Goal: Check status: Check status

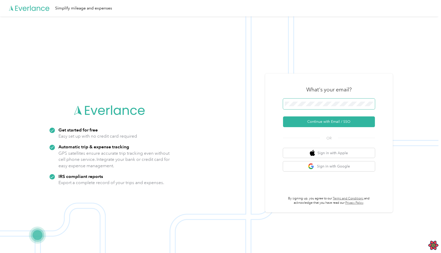
click at [283, 116] on button "Continue with Email / SSO" at bounding box center [329, 121] width 92 height 11
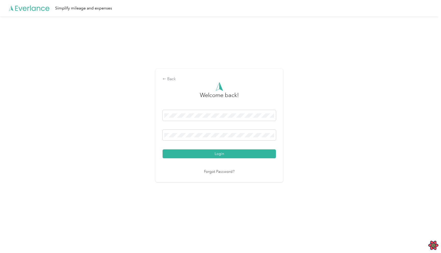
click at [162, 149] on button "Login" at bounding box center [218, 153] width 113 height 9
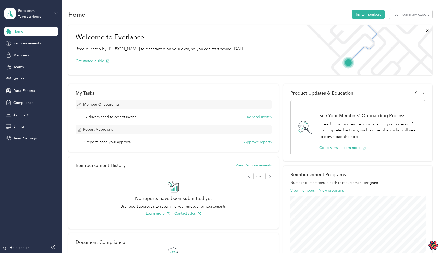
click at [17, 17] on div "Root team Team dashboard" at bounding box center [27, 13] width 46 height 11
click at [23, 54] on div "Personal dashboard" at bounding box center [25, 53] width 32 height 5
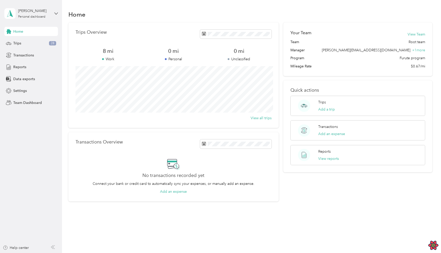
click at [288, 18] on div "Home" at bounding box center [250, 14] width 364 height 11
click at [431, 245] on icon "Open React Query Devtools" at bounding box center [433, 245] width 10 height 9
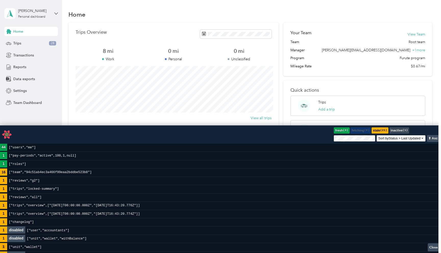
click at [350, 88] on p "Quick actions" at bounding box center [357, 89] width 135 height 5
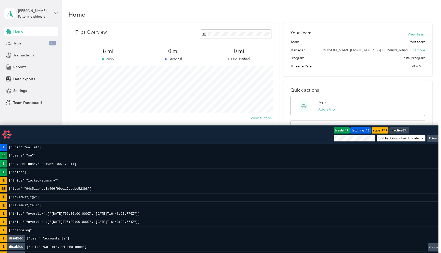
click at [20, 194] on code "["reviews","g2"]" at bounding box center [24, 197] width 34 height 8
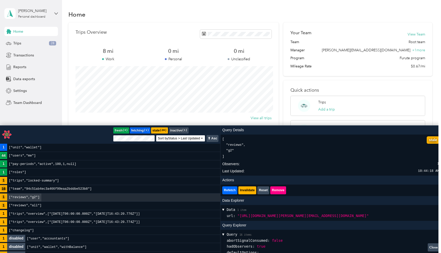
click at [24, 199] on code "["reviews","g2"]" at bounding box center [24, 197] width 34 height 8
click at [21, 199] on div at bounding box center [21, 199] width 0 height 0
click at [24, 199] on code "["reviews","g2"]" at bounding box center [24, 197] width 34 height 8
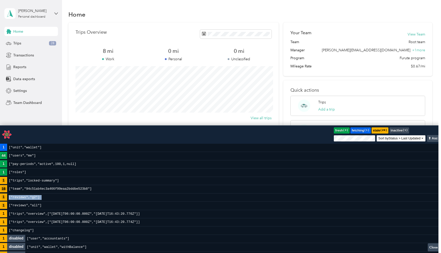
click at [24, 199] on code "["reviews","g2"]" at bounding box center [24, 197] width 34 height 8
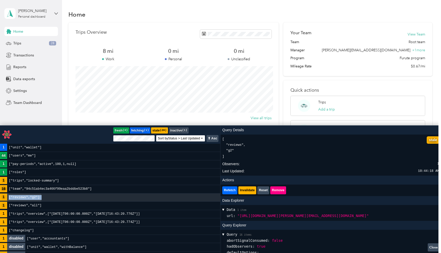
copy code "["reviews","g2"]"
click at [349, 9] on div "Home Trips Overview 8 mi Work 0 mi Personal 0 mi Unclassified View all trips Tr…" at bounding box center [250, 114] width 376 height 229
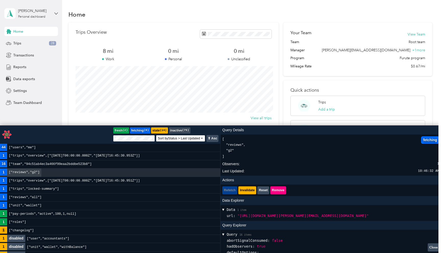
click at [435, 247] on button "Close" at bounding box center [433, 247] width 12 height 8
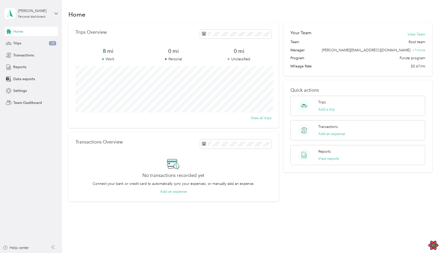
click at [354, 185] on div "Your Team View Team Team Root team Manager miguel+root@everlance.com + 1 more P…" at bounding box center [357, 111] width 149 height 179
click at [24, 66] on span "Reports" at bounding box center [19, 66] width 13 height 5
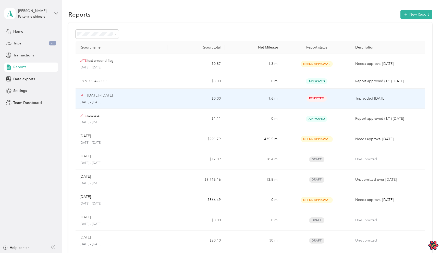
click at [186, 98] on td "$0.00" at bounding box center [195, 99] width 57 height 20
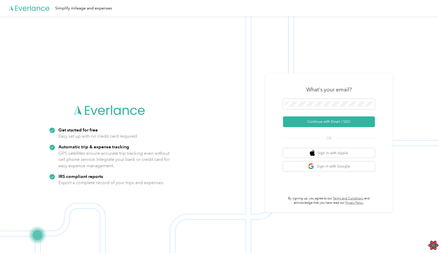
click at [343, 77] on div "What's your email? Continue with Email / SSO OR Sign in with Apple Sign in with…" at bounding box center [329, 142] width 128 height 139
click at [183, 34] on img at bounding box center [219, 142] width 438 height 253
